Goal: Transaction & Acquisition: Purchase product/service

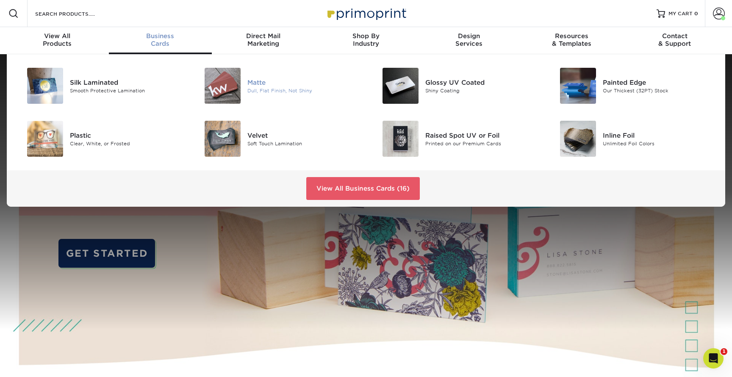
click at [239, 83] on img at bounding box center [223, 86] width 36 height 36
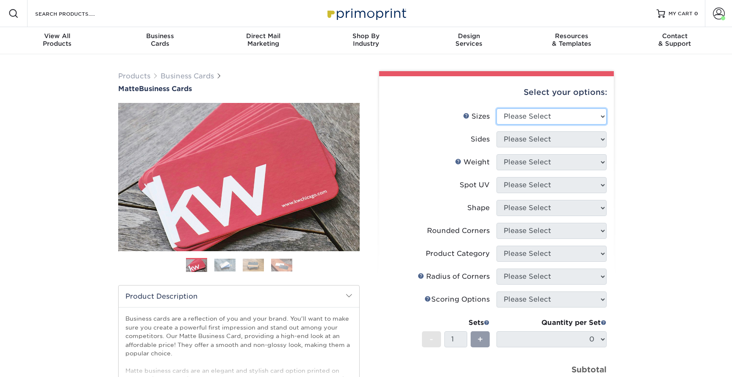
click at [533, 114] on select "Please Select 1.5" x 3.5" - Mini 1.75" x 3.5" - Mini 2" x 2" - Square 2" x 3" -…" at bounding box center [552, 116] width 110 height 16
select select "2.00x3.50"
click at [497, 108] on select "Please Select 1.5" x 3.5" - Mini 1.75" x 3.5" - Mini 2" x 2" - Square 2" x 3" -…" at bounding box center [552, 116] width 110 height 16
click at [516, 138] on select "Please Select Print Both Sides Print Front Only" at bounding box center [552, 139] width 110 height 16
select select "13abbda7-1d64-4f25-8bb2-c179b224825d"
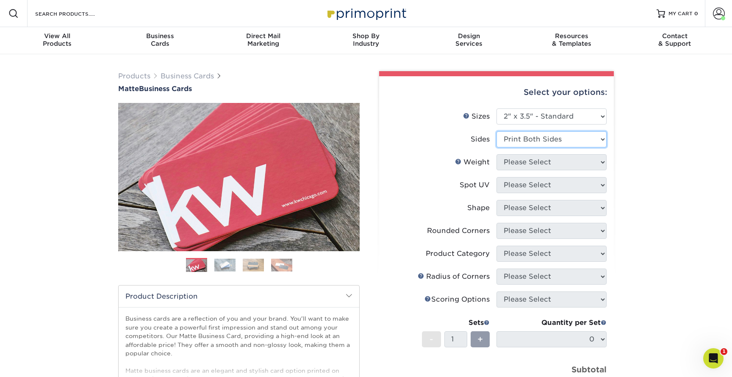
click at [497, 131] on select "Please Select Print Both Sides Print Front Only" at bounding box center [552, 139] width 110 height 16
click at [528, 157] on select "Please Select 16PT 14PT" at bounding box center [552, 162] width 110 height 16
select select "14PT"
click at [497, 154] on select "Please Select 16PT 14PT" at bounding box center [552, 162] width 110 height 16
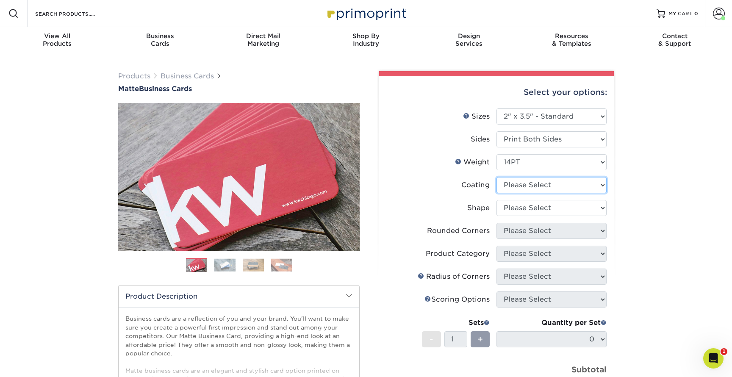
click at [528, 184] on select at bounding box center [552, 185] width 110 height 16
select select "121bb7b5-3b4d-429f-bd8d-bbf80e953313"
click at [497, 177] on select at bounding box center [552, 185] width 110 height 16
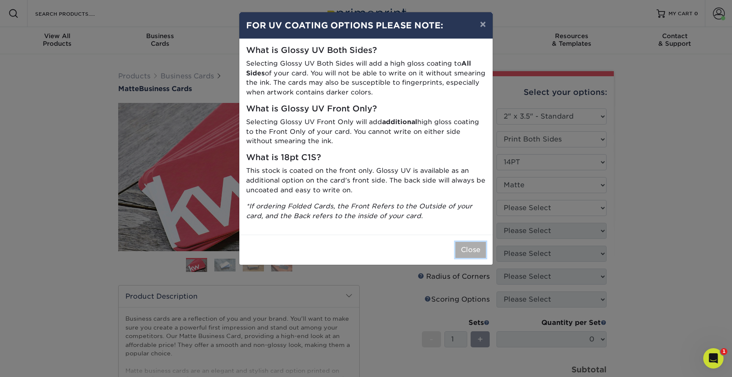
click at [474, 245] on button "Close" at bounding box center [470, 250] width 31 height 16
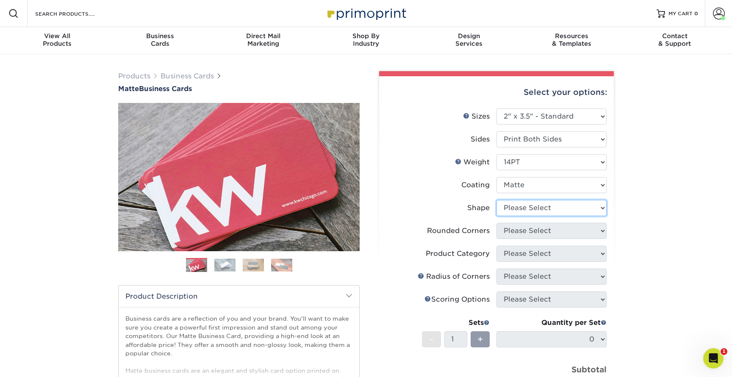
click at [516, 213] on select "Please Select Standard" at bounding box center [552, 208] width 110 height 16
select select "standard"
click at [497, 200] on select "Please Select Standard" at bounding box center [552, 208] width 110 height 16
click at [511, 232] on select "Please Select Yes - Round 2 Corners Yes - Round 4 Corners No" at bounding box center [552, 231] width 110 height 16
select select "0"
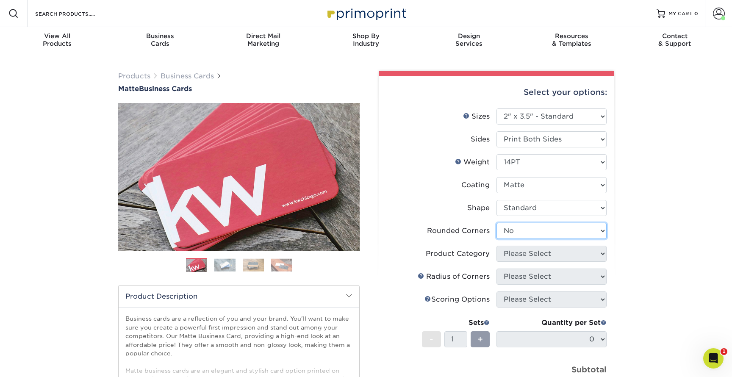
click at [497, 223] on select "Please Select Yes - Round 2 Corners Yes - Round 4 Corners No" at bounding box center [552, 231] width 110 height 16
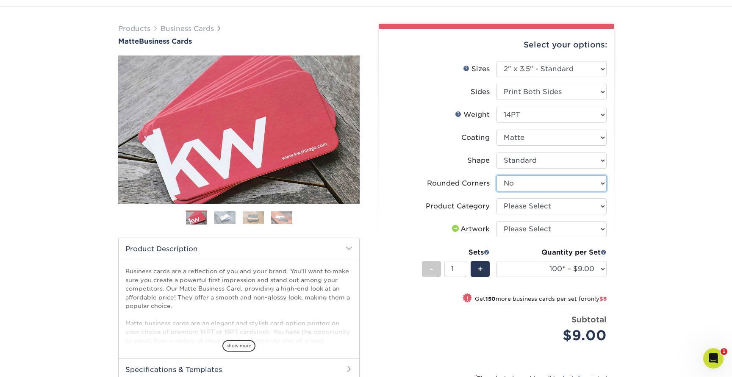
scroll to position [53, 0]
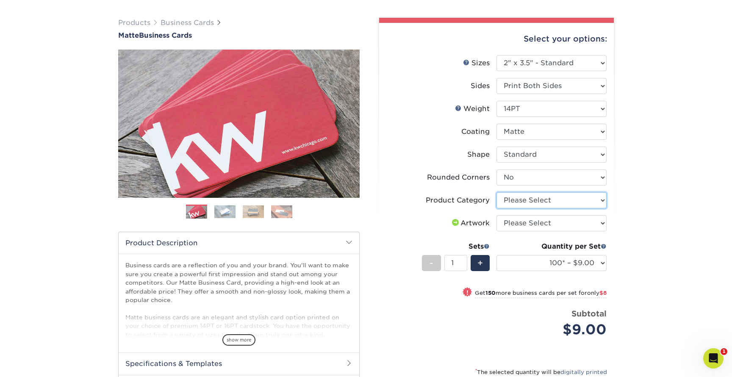
click at [528, 201] on select "Please Select Business Cards" at bounding box center [552, 200] width 110 height 16
select select "3b5148f1-0588-4f88-a218-97bcfdce65c1"
click at [497, 192] on select "Please Select Business Cards" at bounding box center [552, 200] width 110 height 16
click at [507, 223] on select "Please Select I will upload files I need a design - $100" at bounding box center [552, 223] width 110 height 16
select select "upload"
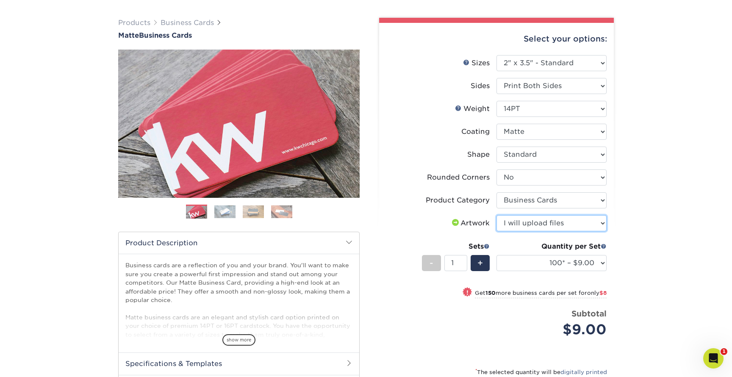
click at [497, 215] on select "Please Select I will upload files I need a design - $100" at bounding box center [552, 223] width 110 height 16
click at [534, 255] on select "100* – $9.00 250* – $17.00 500 – $33.00 1000 – $42.00 2500 – $75.00 5000 – $143…" at bounding box center [552, 263] width 110 height 16
select select "500 – $33.00"
click at [497, 255] on select "100* – $9.00 250* – $17.00 500 – $33.00 1000 – $42.00 2500 – $75.00 5000 – $143…" at bounding box center [552, 263] width 110 height 16
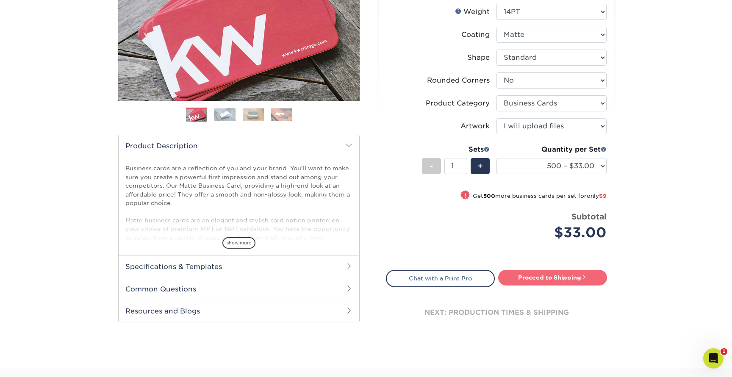
click at [540, 275] on link "Proceed to Shipping" at bounding box center [552, 277] width 109 height 15
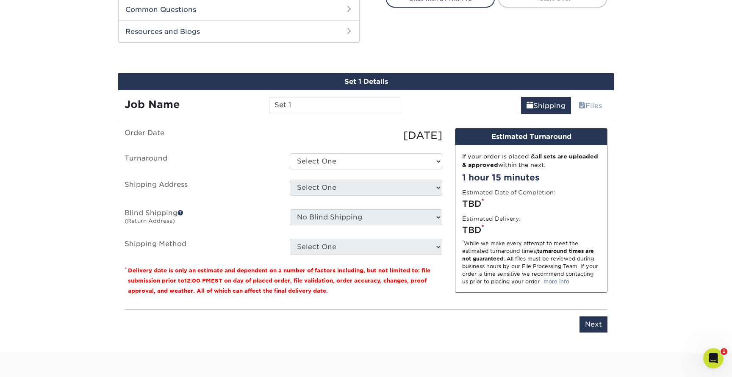
scroll to position [443, 0]
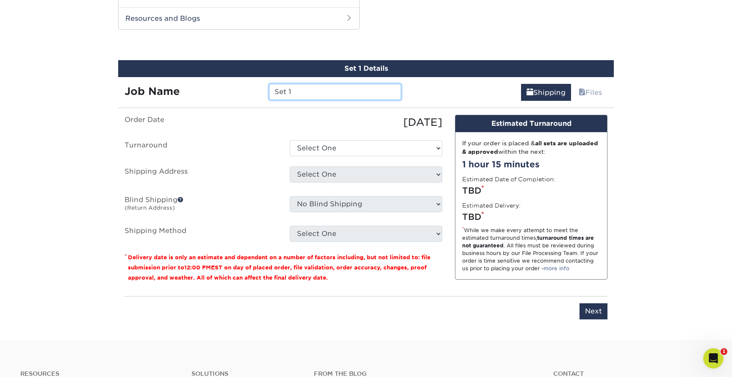
click at [294, 90] on input "Set 1" at bounding box center [335, 92] width 132 height 16
type input "[DATE] Ric BC"
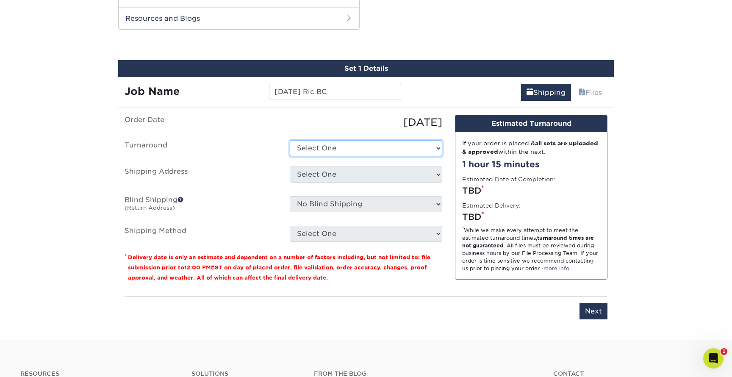
click at [347, 147] on select "Select One 2-4 Business Days 2 Day Next Business Day" at bounding box center [366, 148] width 153 height 16
click at [290, 140] on select "Select One 2-4 Business Days 2 Day Next Business Day" at bounding box center [366, 148] width 153 height 16
click at [331, 150] on select "Select One 2-4 Business Days 2 Day Next Business Day" at bounding box center [366, 148] width 153 height 16
select select "4593e6bc-33d2-4cf1-a66b-d77e9d82a3cc"
click at [290, 140] on select "Select One 2-4 Business Days 2 Day Next Business Day" at bounding box center [366, 148] width 153 height 16
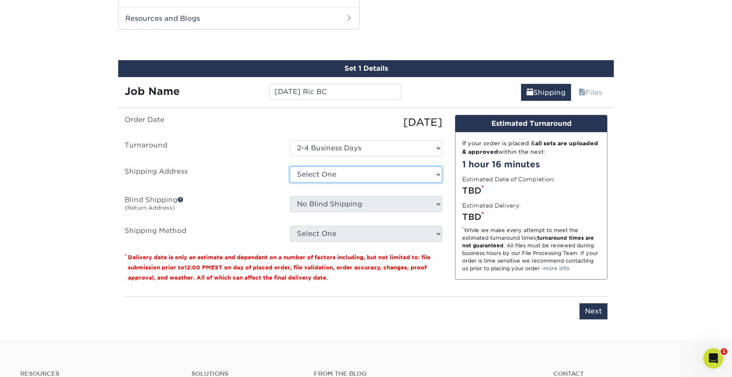
click at [324, 170] on select "Select One Business Cards - Leanne King Carolina Caring Carolina Caring Carolin…" at bounding box center [366, 175] width 153 height 16
select select "139857"
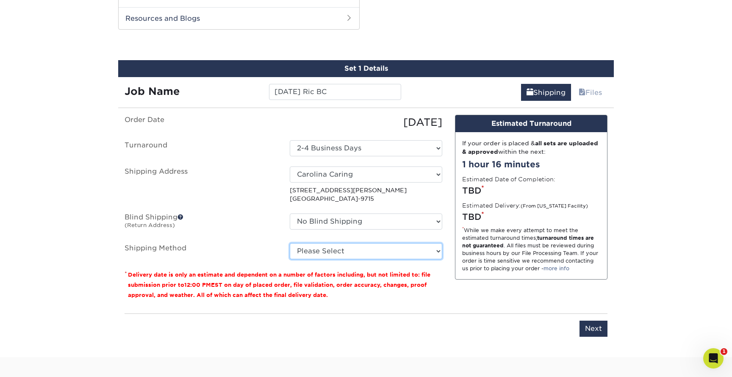
click at [337, 251] on select "Please Select Ground Shipping (+$8.96) 3 Day Shipping Service (+$15.34) 2 Day A…" at bounding box center [366, 251] width 153 height 16
select select "03"
click at [290, 243] on select "Please Select Ground Shipping (+$8.96) 3 Day Shipping Service (+$15.34) 2 Day A…" at bounding box center [366, 251] width 153 height 16
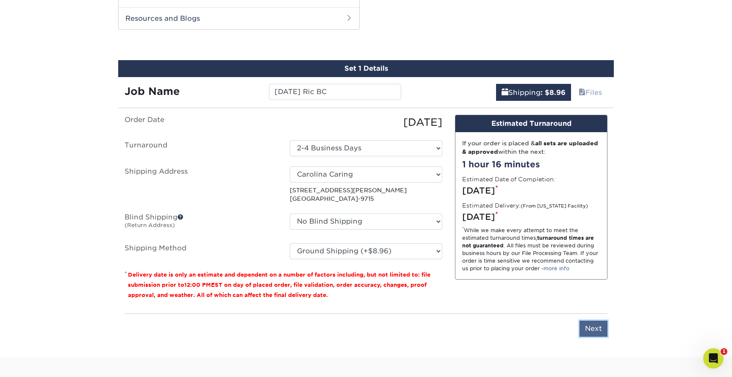
click at [590, 328] on input "Next" at bounding box center [594, 329] width 28 height 16
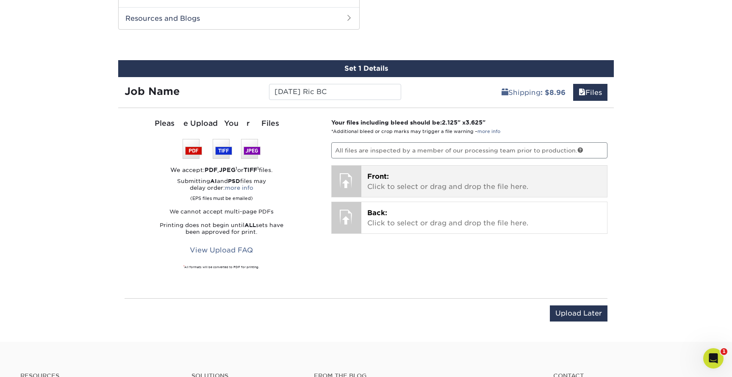
click at [405, 181] on p "Front: Click to select or drag and drop the file here." at bounding box center [484, 182] width 234 height 20
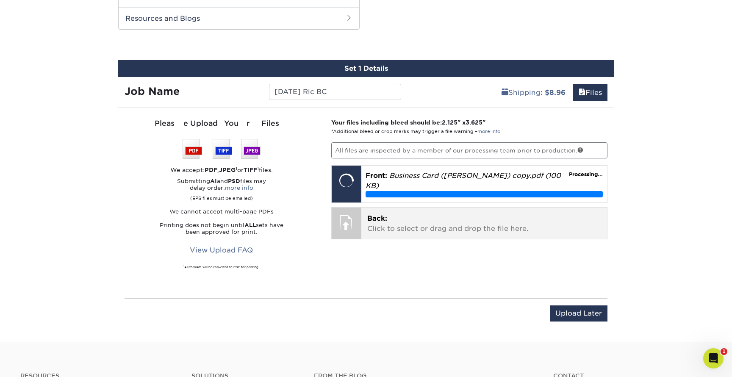
click at [393, 215] on p "Back: Click to select or drag and drop the file here." at bounding box center [484, 224] width 234 height 20
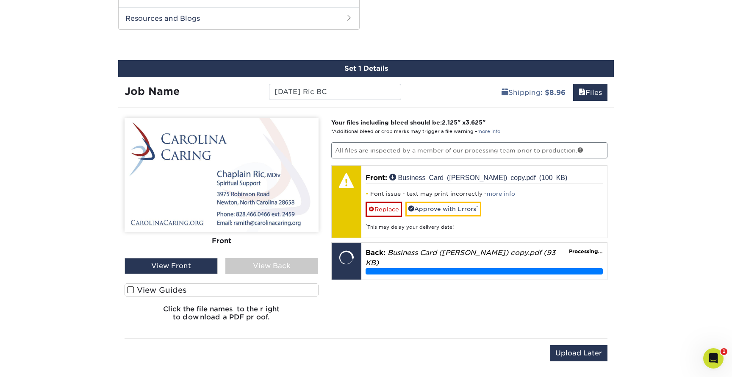
click at [251, 264] on div "View Back" at bounding box center [271, 266] width 93 height 16
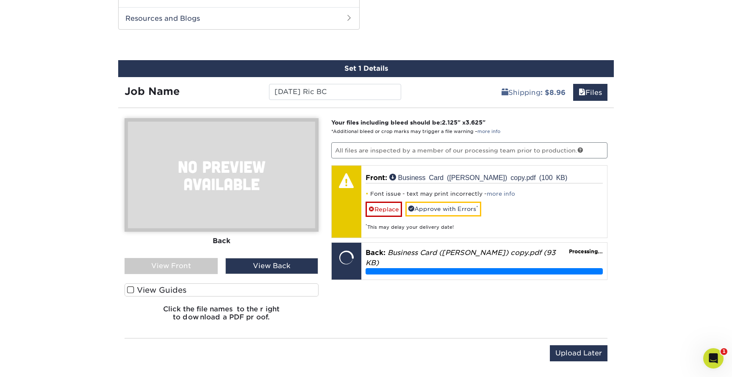
click at [173, 262] on div "View Front" at bounding box center [171, 266] width 93 height 16
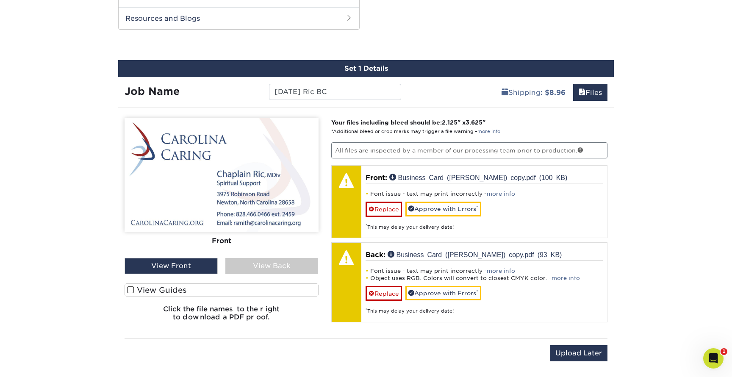
click at [264, 262] on div "View Back" at bounding box center [271, 266] width 93 height 16
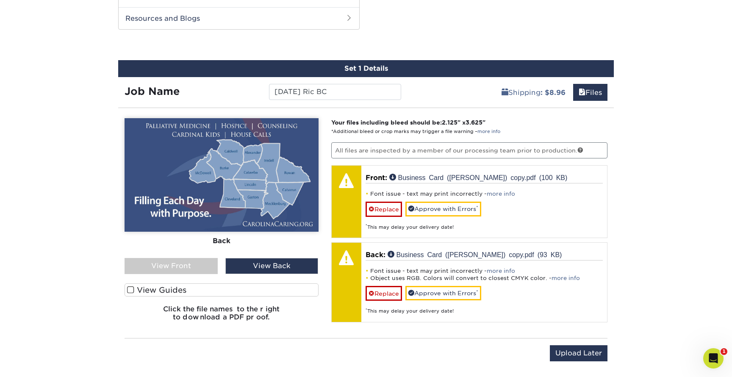
click at [197, 267] on div "View Front" at bounding box center [171, 266] width 93 height 16
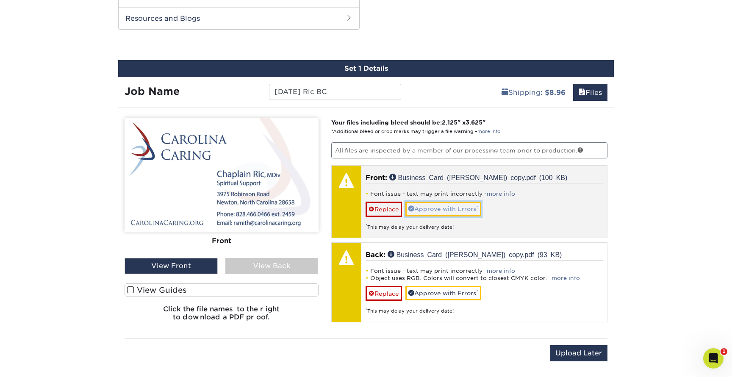
click at [441, 204] on link "Approve with Errors *" at bounding box center [443, 209] width 76 height 14
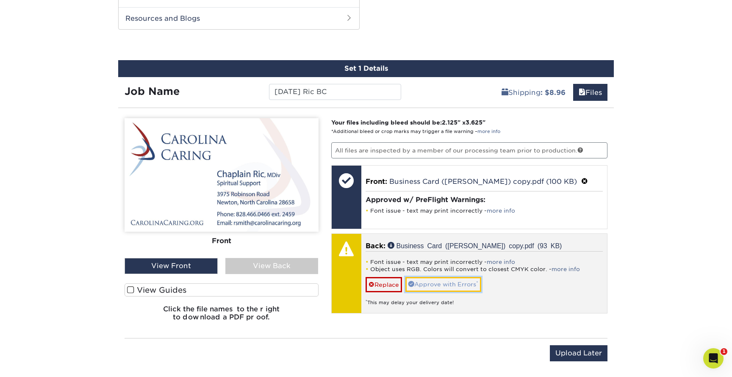
click at [446, 283] on link "Approve with Errors *" at bounding box center [443, 284] width 76 height 14
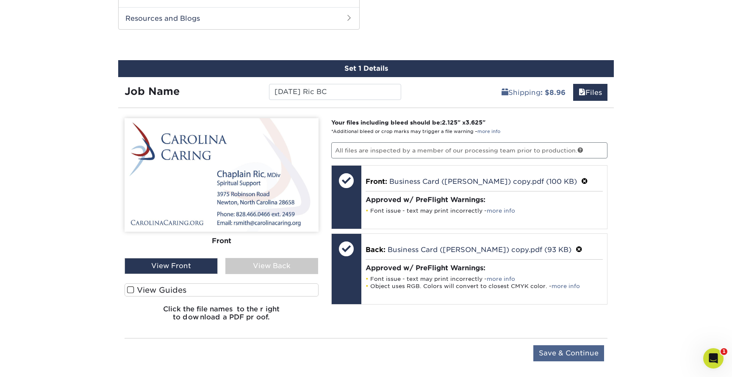
click at [573, 352] on input "Save & Continue" at bounding box center [568, 353] width 71 height 16
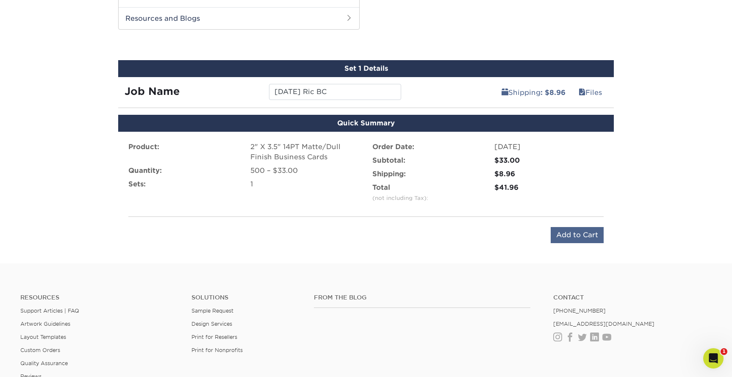
click at [556, 234] on input "Add to Cart" at bounding box center [577, 235] width 53 height 16
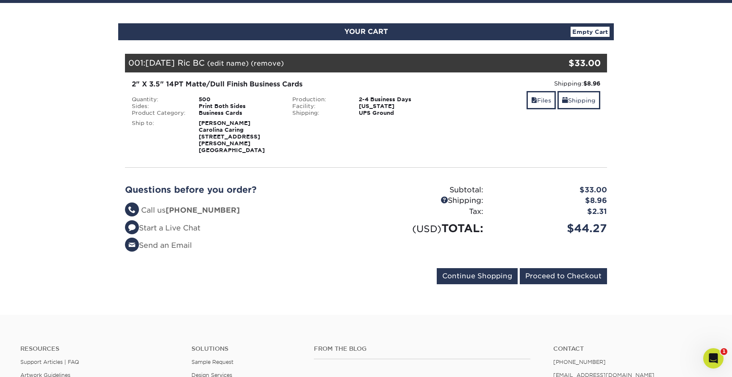
scroll to position [77, 0]
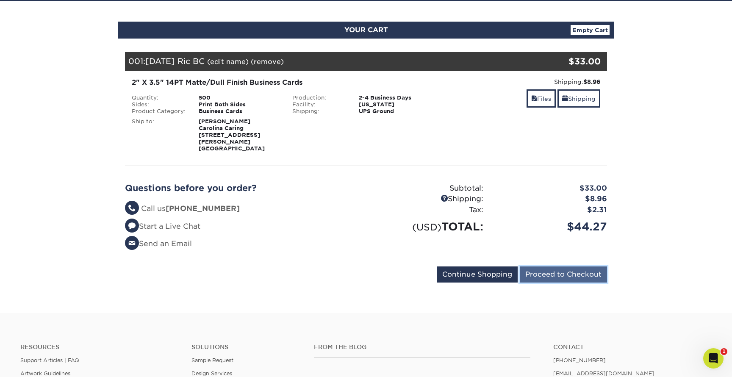
click at [566, 267] on input "Proceed to Checkout" at bounding box center [563, 275] width 87 height 16
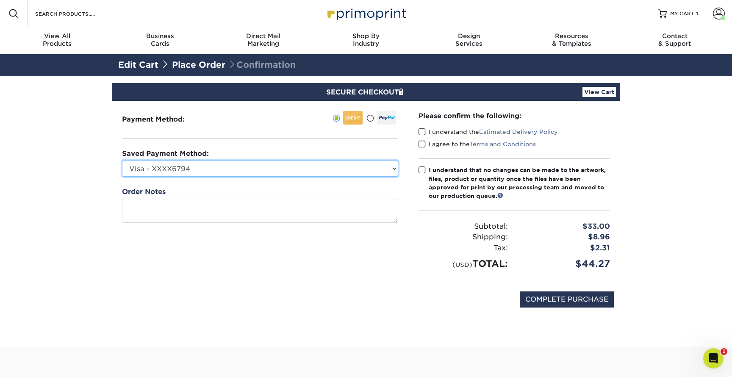
click at [364, 175] on select "Visa - XXXX6794 Visa - XXXX7081 Visa - XXXX2172 Visa - XXXX1584 Visa - XXXX7084…" at bounding box center [260, 169] width 276 height 16
select select "69163"
click at [122, 161] on select "Visa - XXXX6794 Visa - XXXX7081 Visa - XXXX2172 Visa - XXXX1584 Visa - XXXX7084…" at bounding box center [260, 169] width 276 height 16
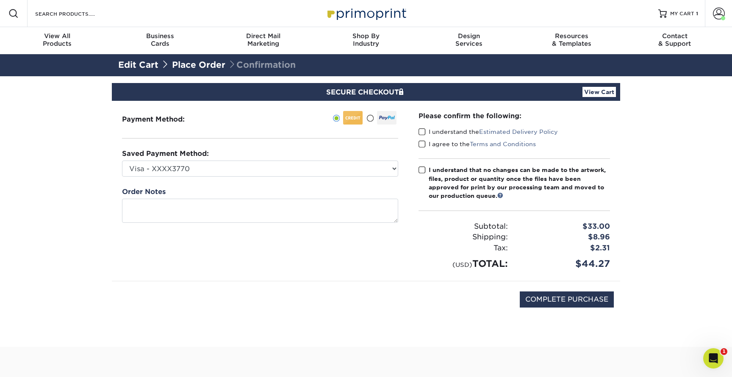
click at [421, 131] on span at bounding box center [422, 132] width 7 height 8
click at [0, 0] on input "I understand the Estimated Delivery Policy" at bounding box center [0, 0] width 0 height 0
click at [420, 145] on span at bounding box center [422, 144] width 7 height 8
click at [0, 0] on input "I agree to the Terms and Conditions" at bounding box center [0, 0] width 0 height 0
click at [423, 169] on span at bounding box center [422, 170] width 7 height 8
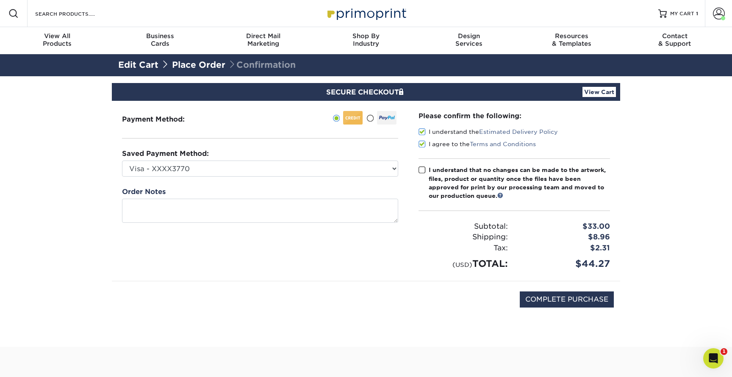
click at [0, 0] on input "I understand that no changes can be made to the artwork, files, product or quan…" at bounding box center [0, 0] width 0 height 0
click at [556, 293] on input "COMPLETE PURCHASE" at bounding box center [567, 300] width 94 height 16
type input "PROCESSING, PLEASE WAIT..."
